Goal: Find specific fact: Find specific fact

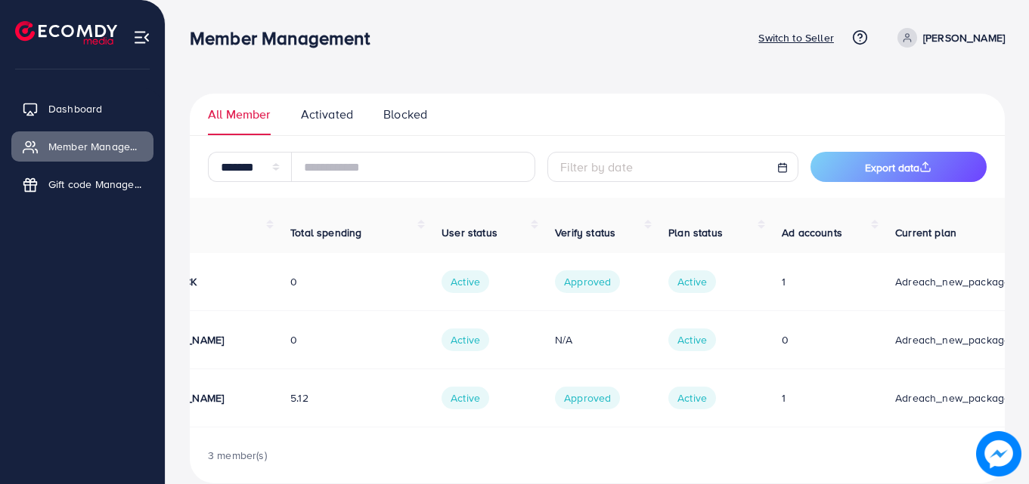
scroll to position [0, 268]
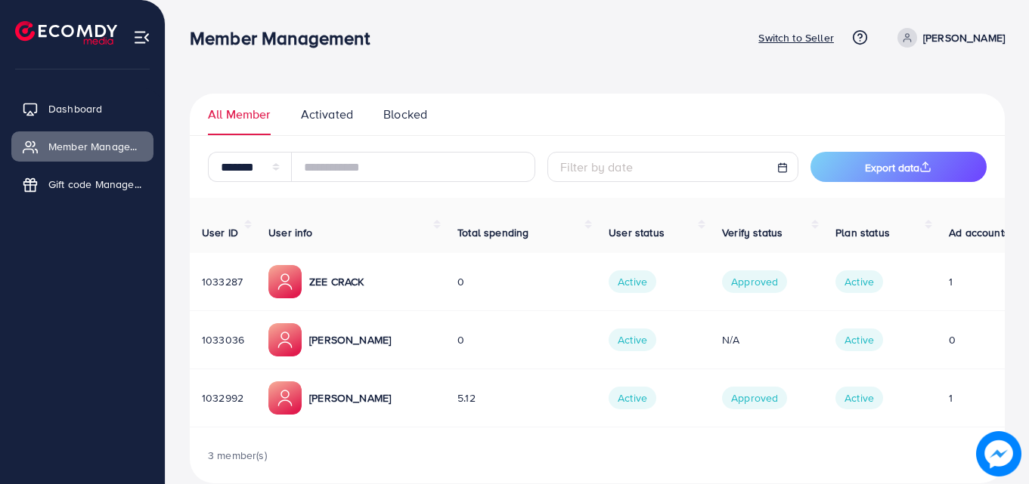
click at [317, 273] on p "ZEE CRACK" at bounding box center [336, 282] width 54 height 18
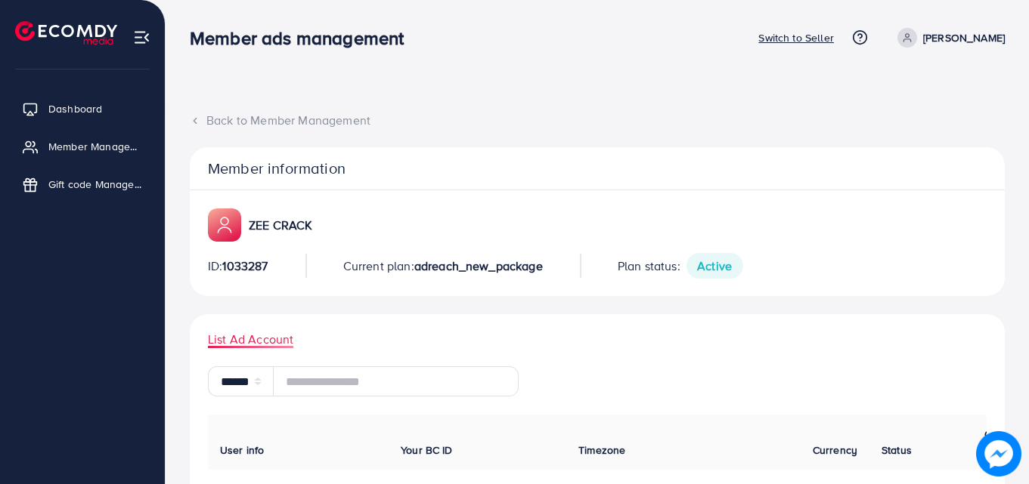
select select "**"
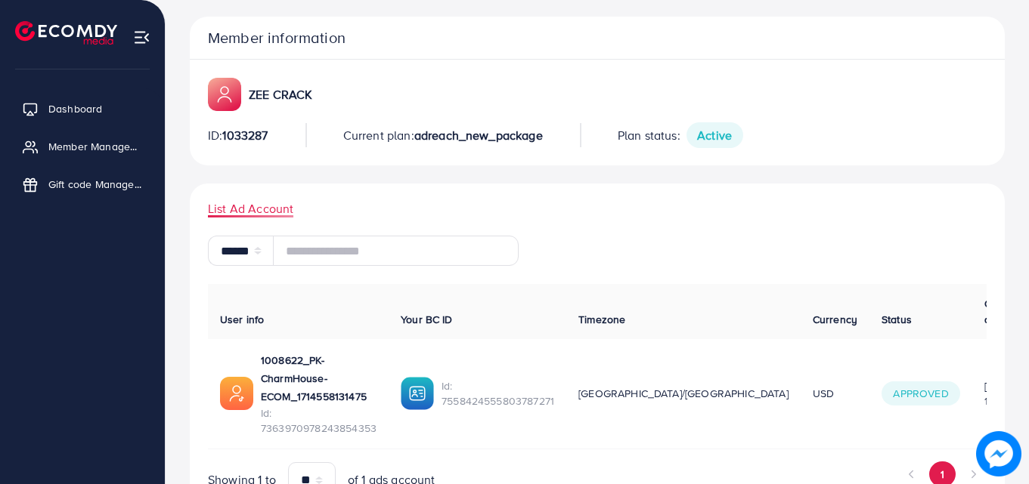
scroll to position [133, 0]
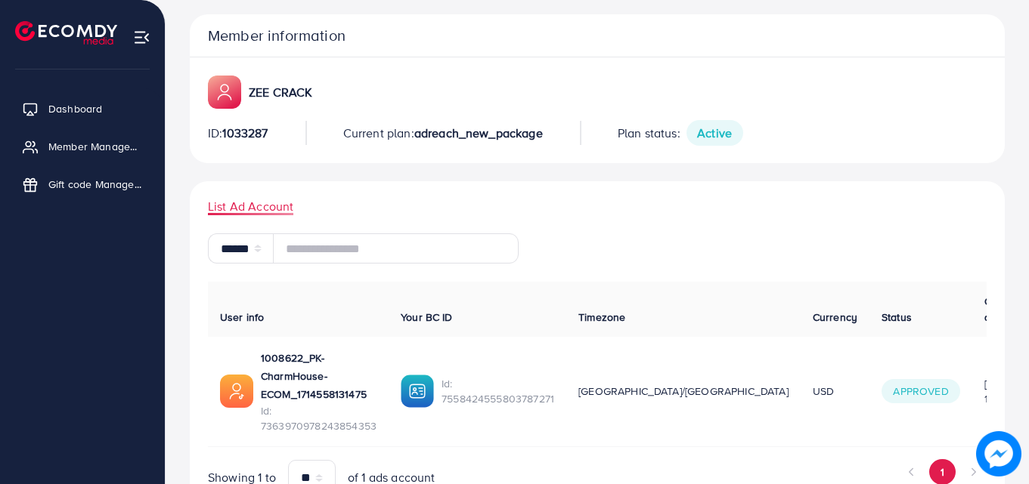
drag, startPoint x: 969, startPoint y: 377, endPoint x: 893, endPoint y: 349, distance: 81.3
click at [972, 349] on td "07/10/2025, 17:25:46" at bounding box center [1003, 392] width 63 height 110
copy div "07/10/2025, 17:25:46"
drag, startPoint x: 370, startPoint y: 361, endPoint x: 260, endPoint y: 339, distance: 112.7
click at [260, 349] on div "1008622_PK-CharmHouse-ECOM_1714558131475 Id: 7363970978243854353" at bounding box center [298, 391] width 156 height 85
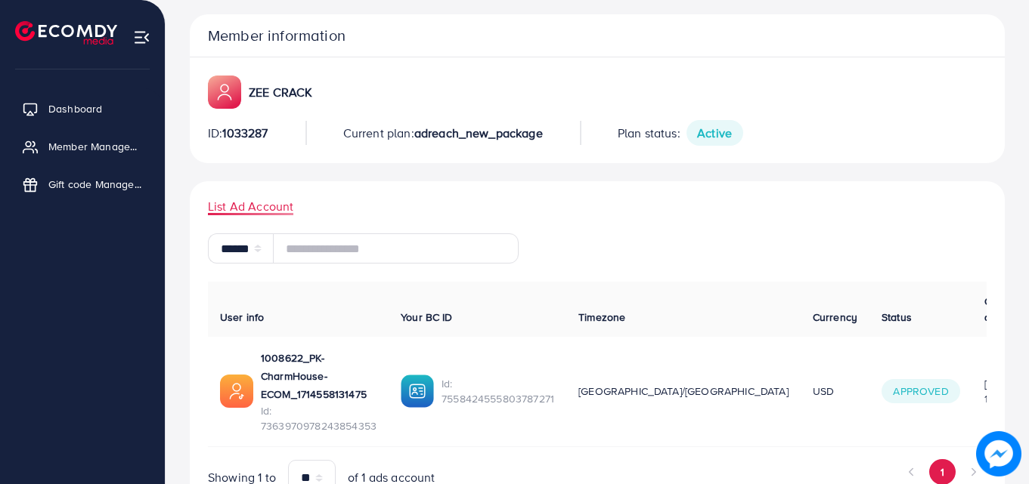
copy p "1008622_PK-CharmHouse-ECOM_1714558131475"
drag, startPoint x: 399, startPoint y: 381, endPoint x: 274, endPoint y: 376, distance: 124.8
click at [274, 404] on span "Id: 7363970978243854353" at bounding box center [319, 419] width 116 height 31
copy span "7363970978243854353"
drag, startPoint x: 617, startPoint y: 366, endPoint x: 500, endPoint y: 361, distance: 118.0
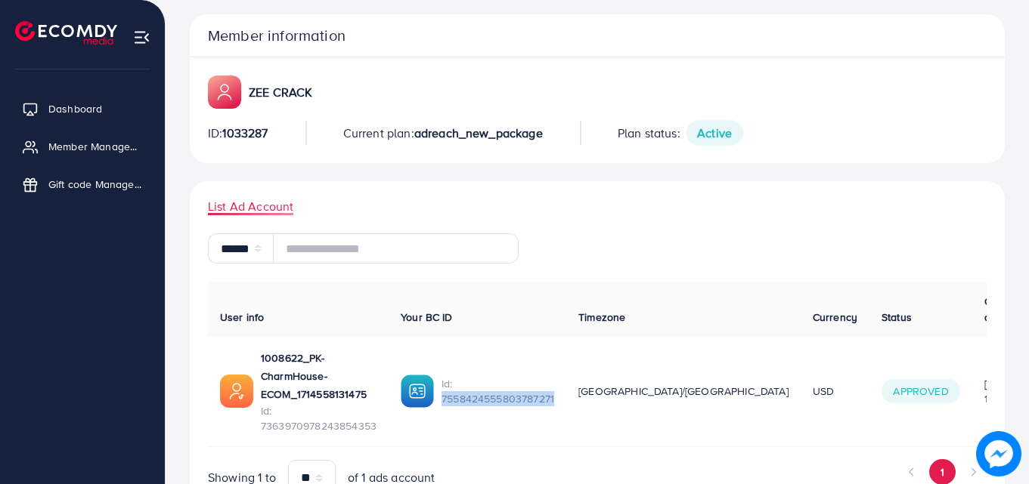
click at [500, 376] on span "Id: 7558424555803787271" at bounding box center [497, 391] width 113 height 31
copy span "7558424555803787271"
